Goal: Transaction & Acquisition: Purchase product/service

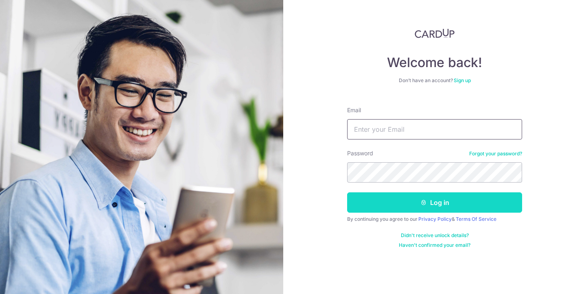
type input "khangkhang23@yahoo.com.sg"
click at [411, 202] on button "Log in" at bounding box center [434, 203] width 175 height 20
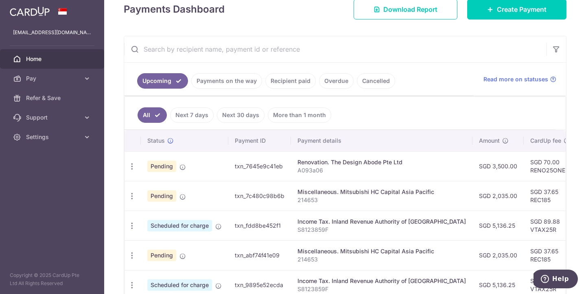
scroll to position [124, 0]
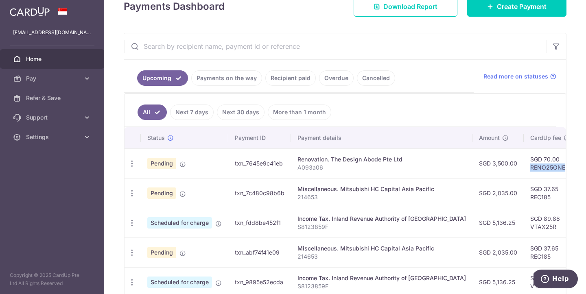
drag, startPoint x: 501, startPoint y: 167, endPoint x: 536, endPoint y: 165, distance: 35.1
click at [536, 165] on td "SGD 70.00 RENO25ONE" at bounding box center [550, 164] width 53 height 30
copy td "RENO25ONE"
click at [198, 116] on link "Next 7 days" at bounding box center [192, 112] width 44 height 15
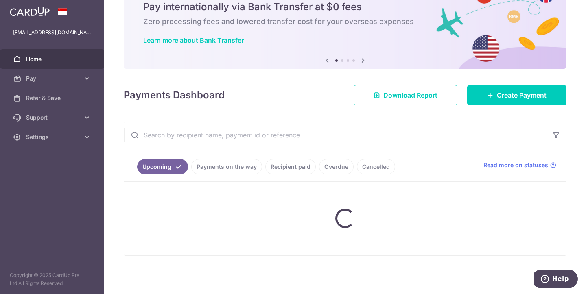
scroll to position [48, 0]
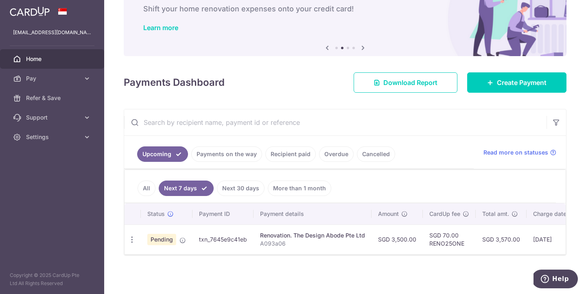
click at [237, 190] on link "Next 30 days" at bounding box center [241, 188] width 48 height 15
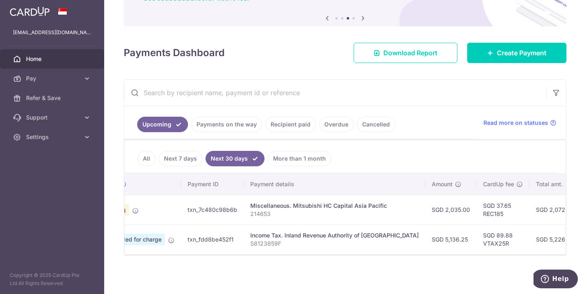
scroll to position [0, 0]
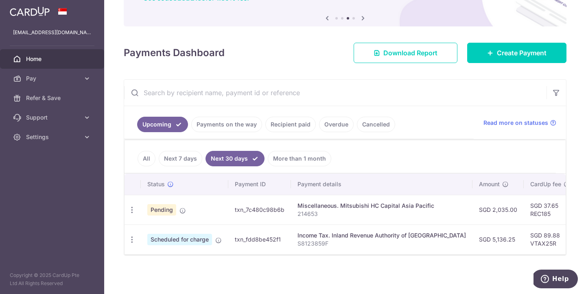
click at [183, 160] on link "Next 7 days" at bounding box center [181, 158] width 44 height 15
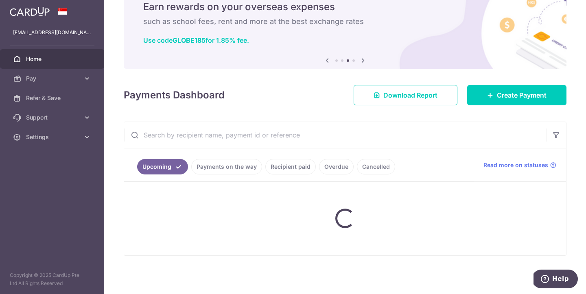
scroll to position [48, 0]
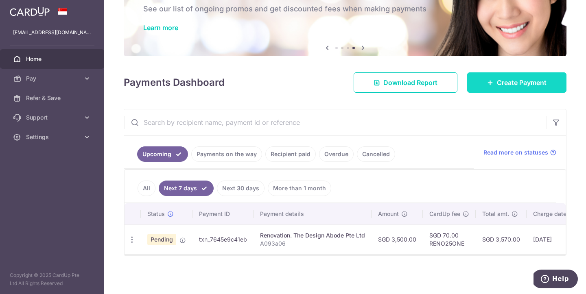
click at [502, 83] on span "Create Payment" at bounding box center [522, 83] width 50 height 10
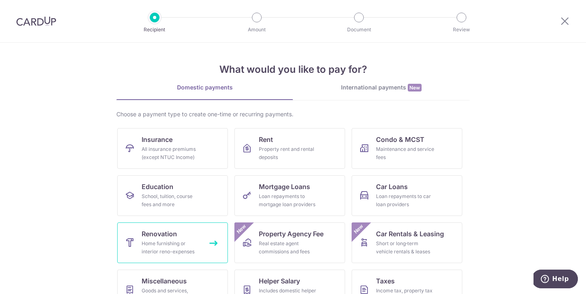
click at [167, 245] on div "Home furnishing or interior reno-expenses" at bounding box center [171, 248] width 59 height 16
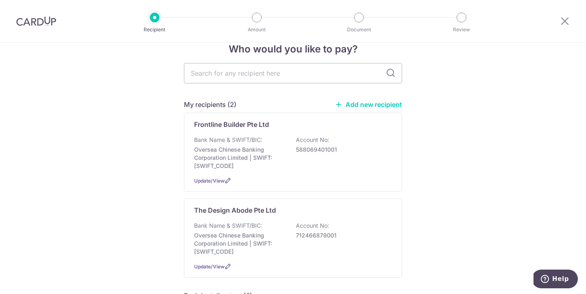
scroll to position [15, 0]
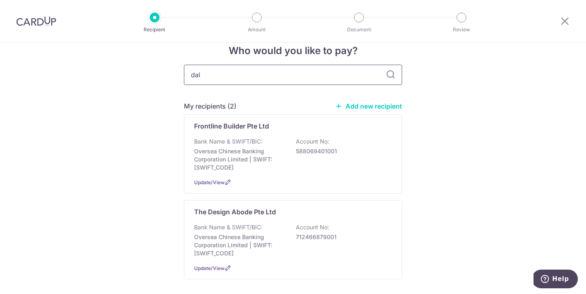
type input "dali"
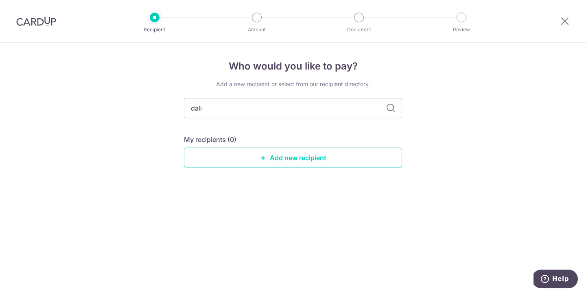
scroll to position [0, 0]
click at [278, 158] on link "Add new recipient" at bounding box center [293, 158] width 218 height 20
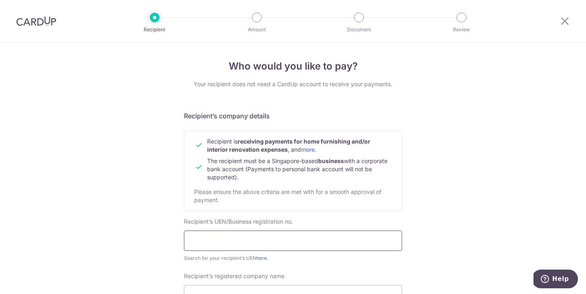
click at [248, 245] on input "text" at bounding box center [293, 241] width 218 height 20
click at [218, 245] on input "text" at bounding box center [293, 241] width 218 height 20
paste input "202413488W"
type input "202413488W"
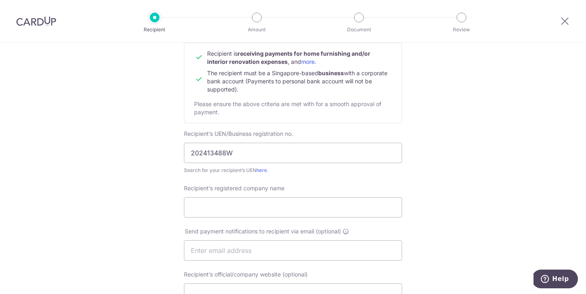
scroll to position [88, 0]
click at [209, 209] on input "Recipient’s registered company name" at bounding box center [293, 207] width 218 height 20
paste input "[PERSON_NAME] CONSULTANTS PTE. LTD."
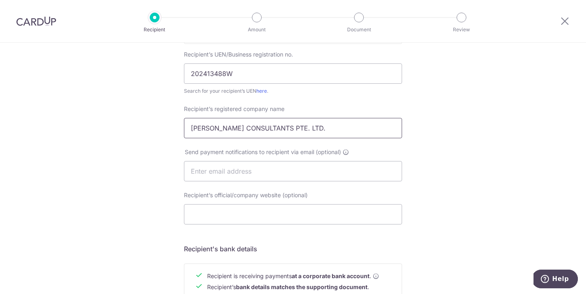
scroll to position [172, 0]
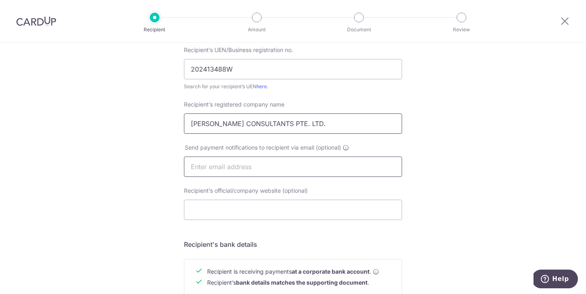
type input "[PERSON_NAME] CONSULTANTS PTE. LTD."
click at [317, 167] on input "text" at bounding box center [293, 167] width 218 height 20
click at [204, 211] on input "Recipient’s official/company website (optional)" at bounding box center [293, 210] width 218 height 20
click at [212, 166] on input "text" at bounding box center [293, 167] width 218 height 20
paste input "account@dalicns.com"
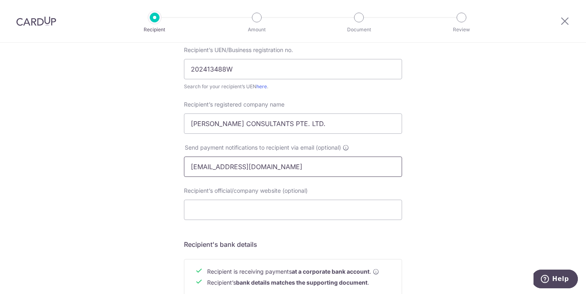
type input "account@dalicns.com"
click at [119, 157] on div "Who would you like to pay? Your recipient does not need a CardUp account to rec…" at bounding box center [293, 177] width 586 height 612
click at [211, 210] on input "Recipient’s official/company website (optional)" at bounding box center [293, 210] width 218 height 20
click at [141, 225] on div "Who would you like to pay? Your recipient does not need a CardUp account to rec…" at bounding box center [293, 177] width 586 height 612
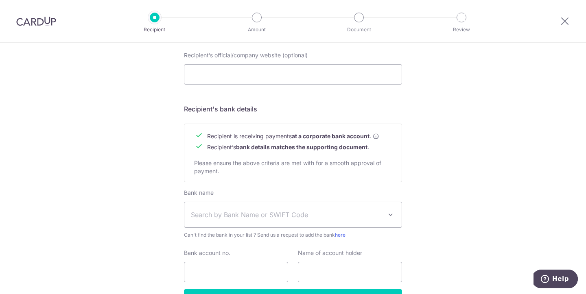
scroll to position [361, 0]
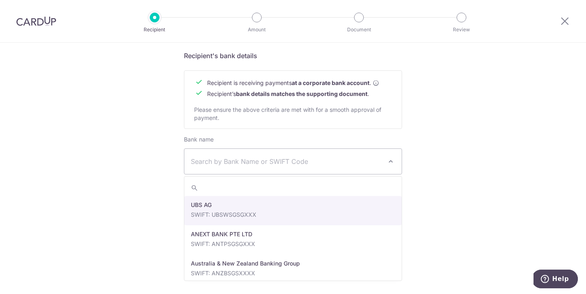
click at [386, 161] on span at bounding box center [391, 162] width 10 height 10
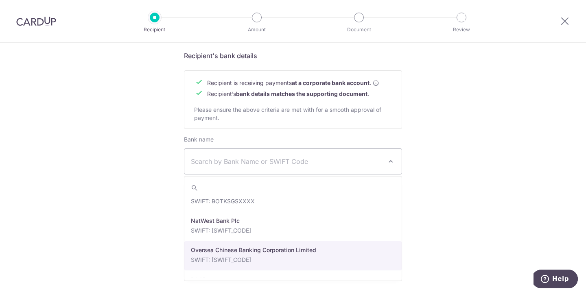
scroll to position [1390, 0]
select select "12"
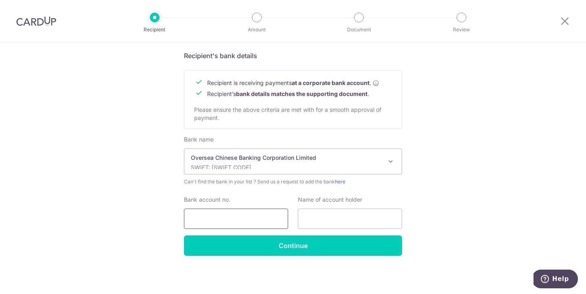
click at [255, 215] on input "Bank account no." at bounding box center [236, 219] width 104 height 20
click at [213, 218] on input "Bank account no." at bounding box center [236, 219] width 104 height 20
paste input "596516112001"
type input "596516112001"
click at [316, 219] on input "text" at bounding box center [350, 219] width 104 height 20
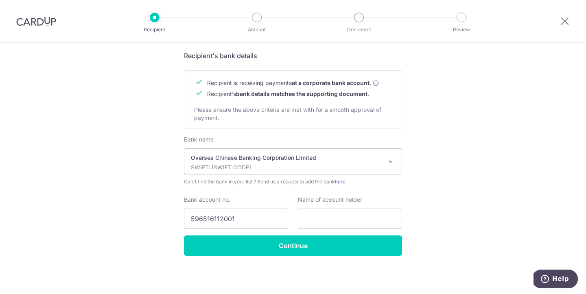
click at [328, 217] on input "text" at bounding box center [350, 219] width 104 height 20
click at [317, 215] on input "text" at bounding box center [350, 219] width 104 height 20
paste input "DALI C&S CONSULTANTS PTE. LTD."
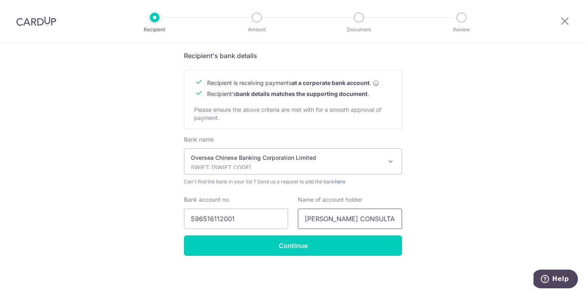
scroll to position [0, 20]
type input "DALI C&S CONSULTANTS PTE. LTD."
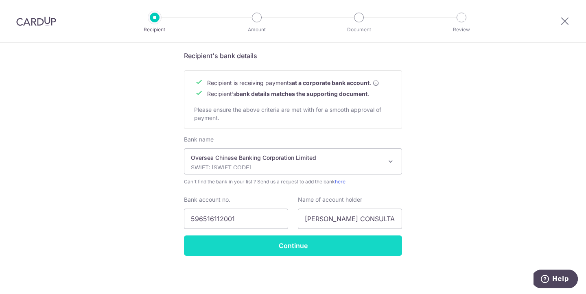
click at [292, 250] on input "Continue" at bounding box center [293, 246] width 218 height 20
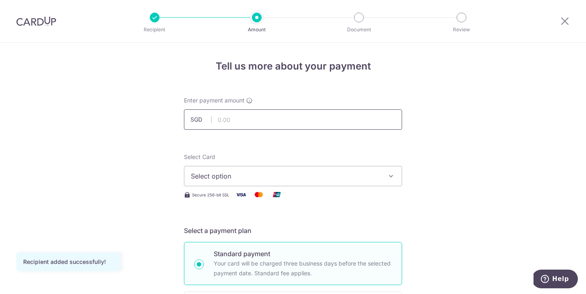
click at [246, 125] on input "text" at bounding box center [293, 120] width 218 height 20
type input "1,960.00"
click at [386, 176] on button "Select option" at bounding box center [293, 176] width 218 height 20
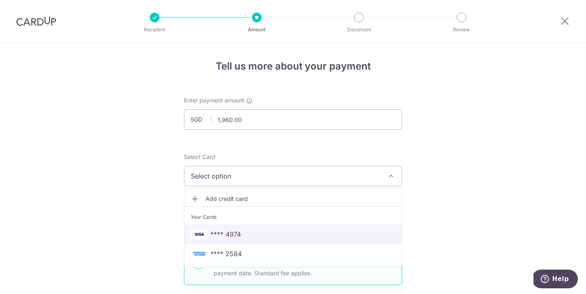
click at [228, 233] on span "**** 4974" at bounding box center [226, 235] width 31 height 10
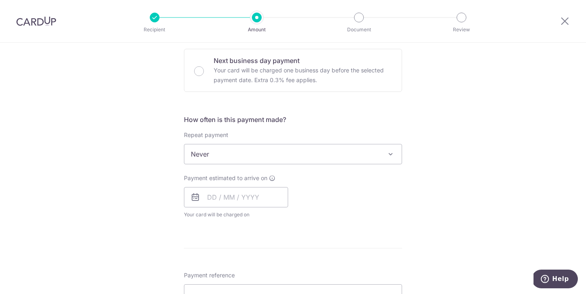
scroll to position [244, 0]
click at [215, 199] on input "text" at bounding box center [236, 197] width 104 height 20
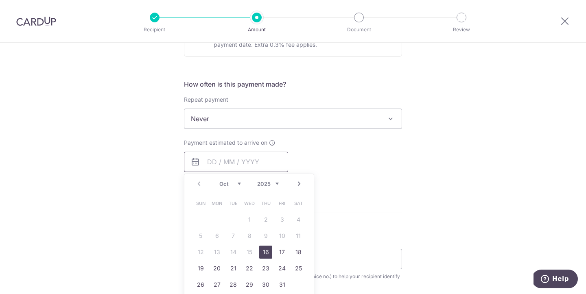
scroll to position [307, 0]
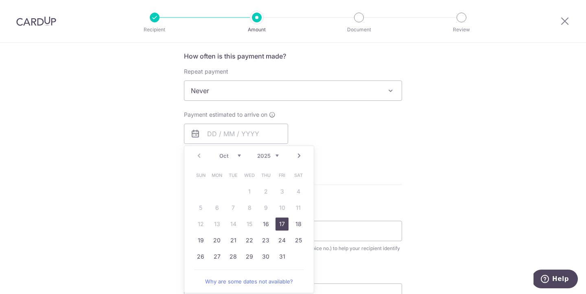
click at [283, 225] on link "17" at bounding box center [282, 224] width 13 height 13
type input "[DATE]"
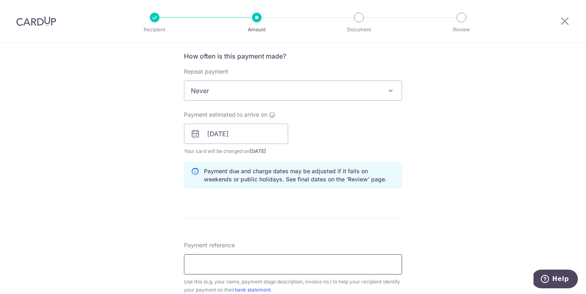
click at [237, 265] on input "Payment reference" at bounding box center [293, 265] width 218 height 20
paste input "20258048"
type input "20258048"
click at [345, 142] on div "Payment estimated to arrive on 17/10/2025 Prev Next Oct Nov Dec 2025 2026 2027 …" at bounding box center [293, 133] width 228 height 45
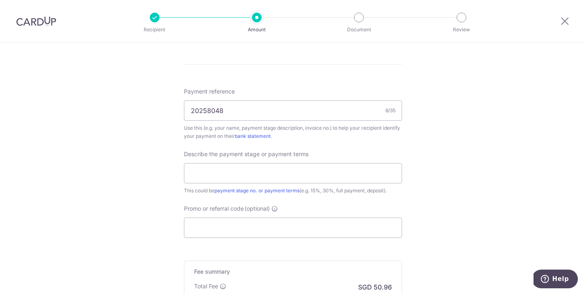
scroll to position [462, 0]
click at [263, 171] on input "text" at bounding box center [293, 172] width 218 height 20
paste input "First 60% invoiced via INV20250082"
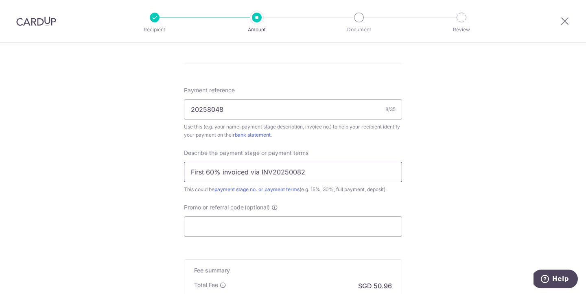
type input "First 60% invoiced via INV20250082"
click at [213, 232] on input "Promo or referral code (optional)" at bounding box center [293, 227] width 218 height 20
paste input "First 60% invoiced via INV20250082"
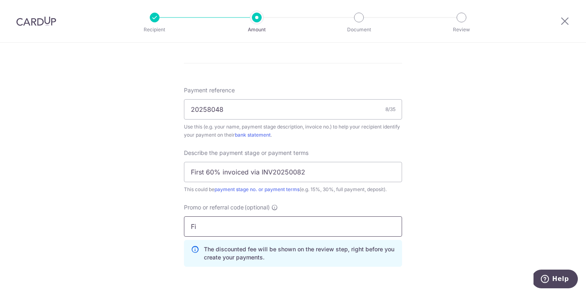
type input "F"
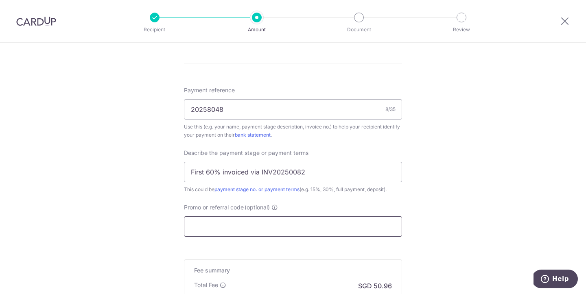
paste input "RENO25ONE"
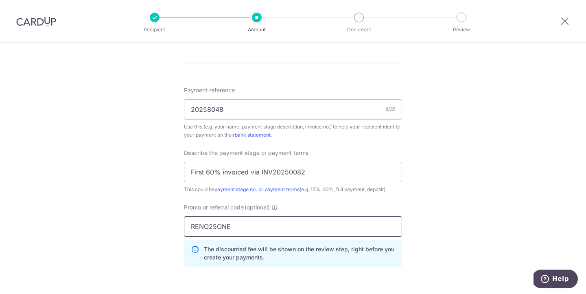
type input "RENO25ONE"
click at [123, 193] on div "Tell us more about your payment Enter payment amount SGD 1,960.00 1960.00 Recip…" at bounding box center [293, 11] width 586 height 861
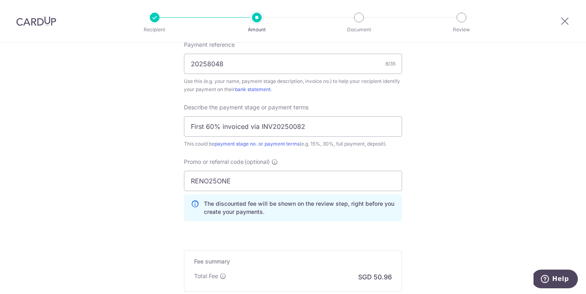
scroll to position [610, 0]
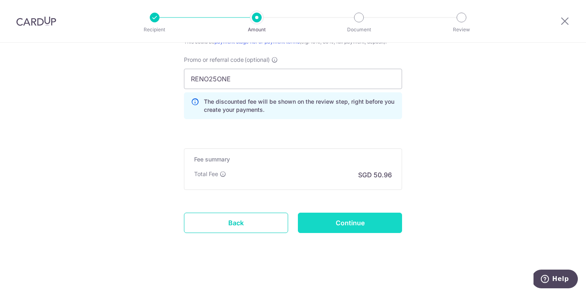
click at [336, 226] on input "Continue" at bounding box center [350, 223] width 104 height 20
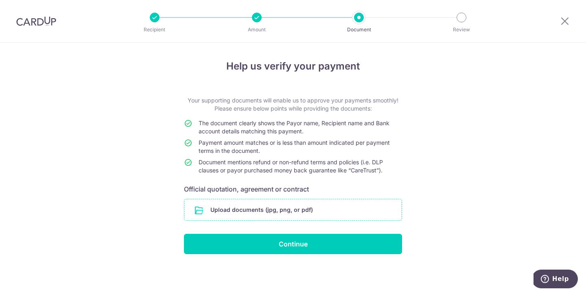
click at [285, 206] on input "file" at bounding box center [292, 210] width 217 height 21
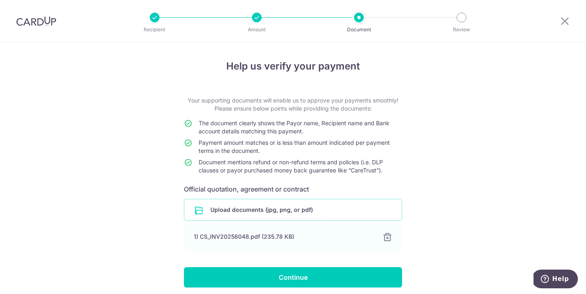
scroll to position [32, 0]
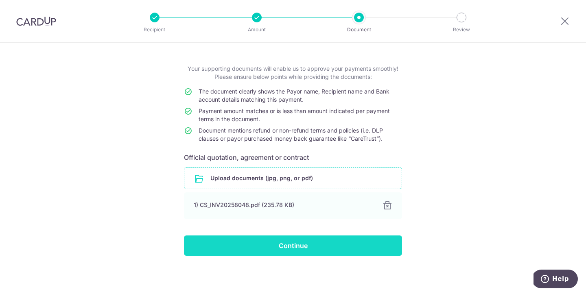
click at [284, 252] on input "Continue" at bounding box center [293, 246] width 218 height 20
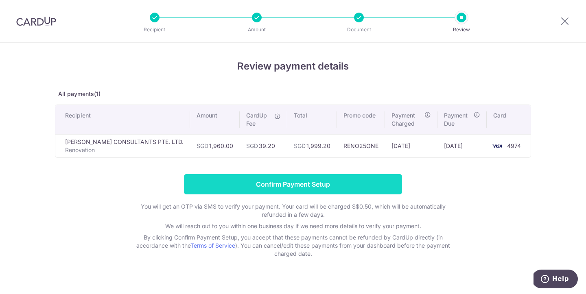
click at [337, 188] on input "Confirm Payment Setup" at bounding box center [293, 184] width 218 height 20
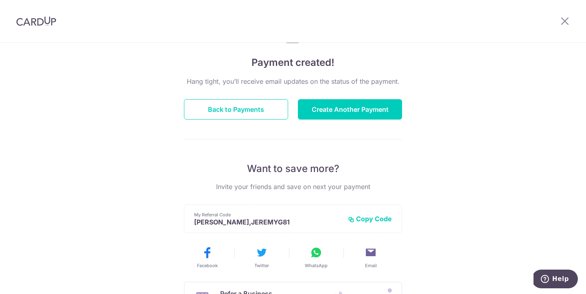
scroll to position [61, 0]
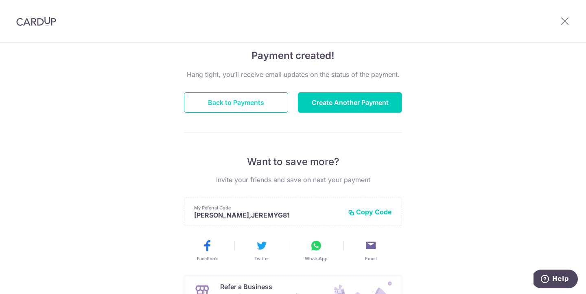
click at [251, 108] on button "Back to Payments" at bounding box center [236, 102] width 104 height 20
